Goal: Information Seeking & Learning: Check status

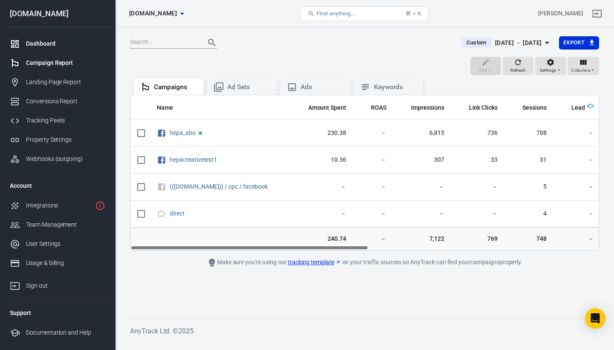
click at [41, 43] on div "Dashboard" at bounding box center [65, 43] width 79 height 9
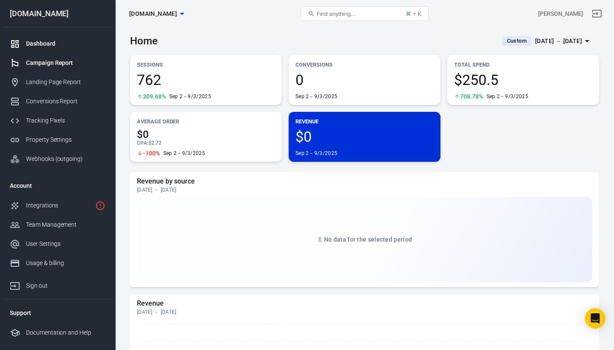
click at [53, 63] on div "Campaign Report" at bounding box center [65, 62] width 79 height 9
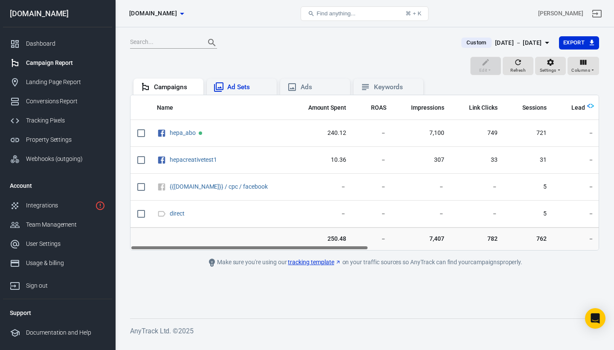
click at [230, 90] on div "Ad Sets" at bounding box center [248, 87] width 43 height 9
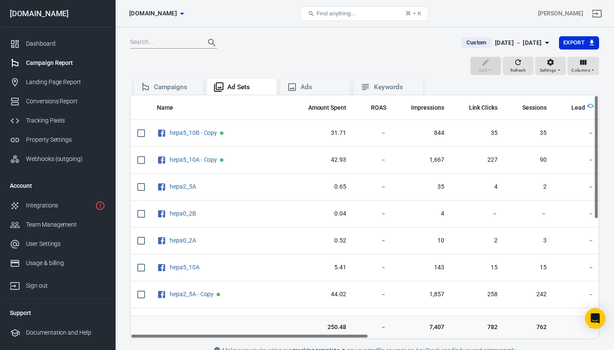
click at [169, 43] on input "text" at bounding box center [164, 42] width 68 height 11
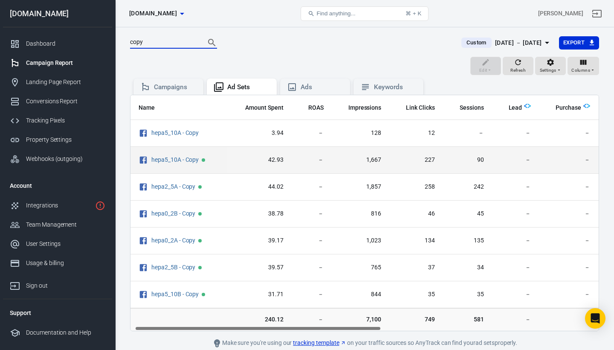
scroll to position [0, 23]
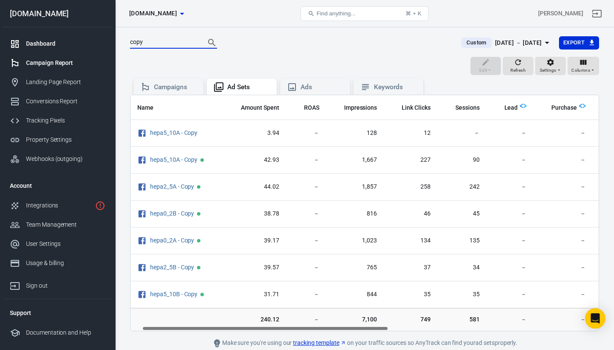
type input "copy"
click at [37, 47] on div "Dashboard" at bounding box center [65, 43] width 79 height 9
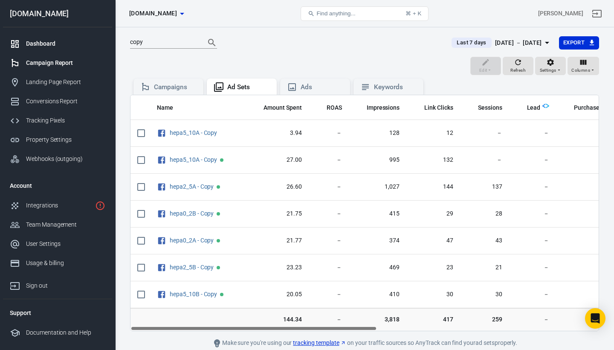
click at [43, 47] on div "Dashboard" at bounding box center [65, 43] width 79 height 9
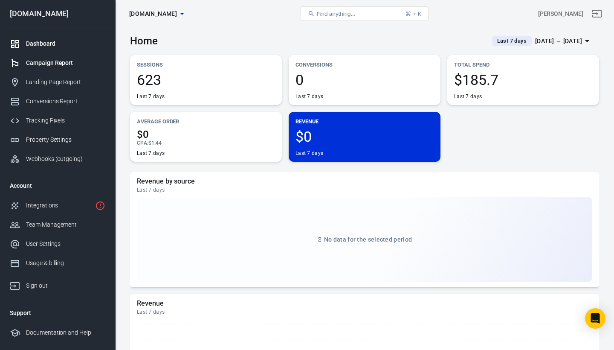
click at [51, 64] on div "Campaign Report" at bounding box center [65, 62] width 79 height 9
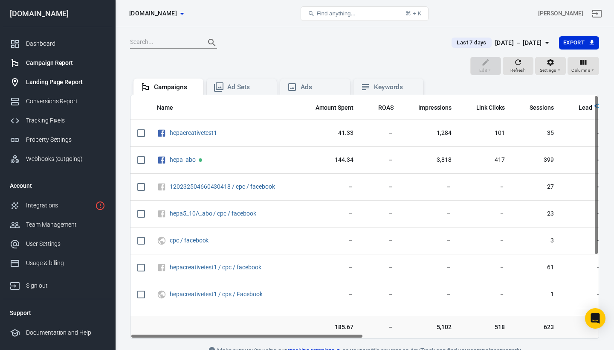
click at [50, 84] on div "Landing Page Report" at bounding box center [65, 82] width 79 height 9
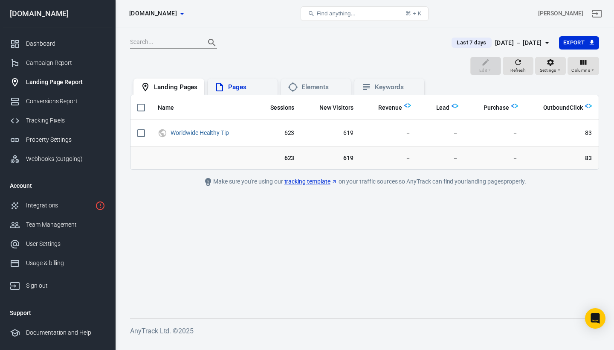
click at [254, 87] on div "Pages" at bounding box center [249, 87] width 43 height 9
